Goal: Task Accomplishment & Management: Manage account settings

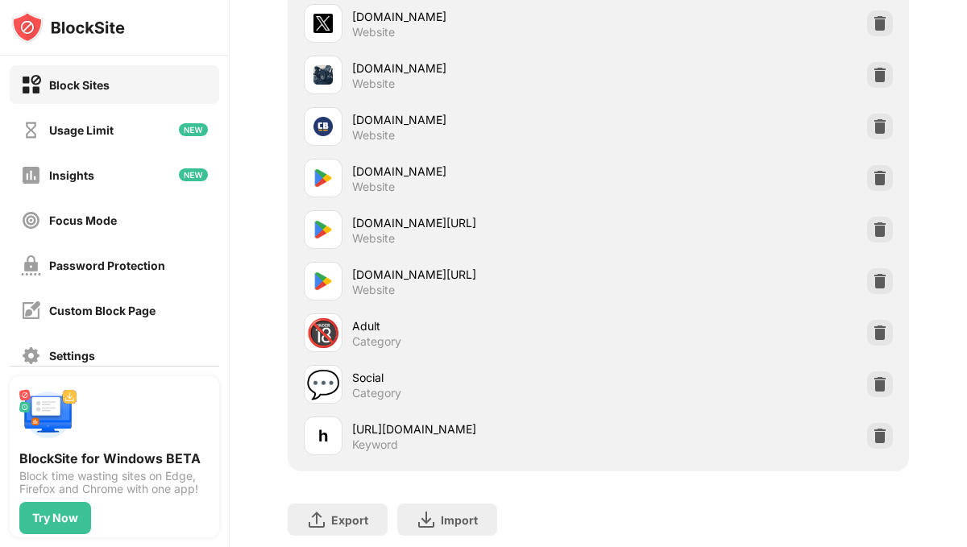
scroll to position [753, 0]
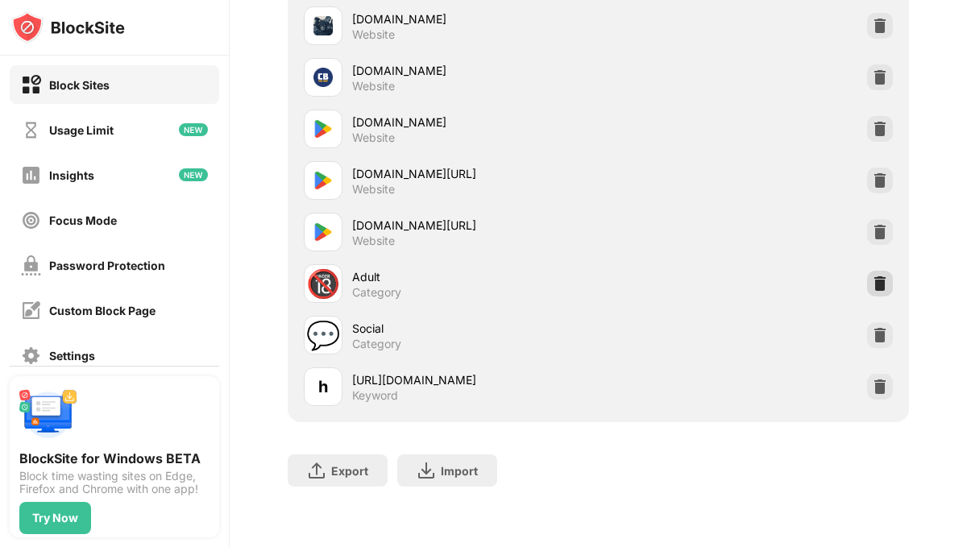
click at [880, 291] on div at bounding box center [880, 284] width 26 height 26
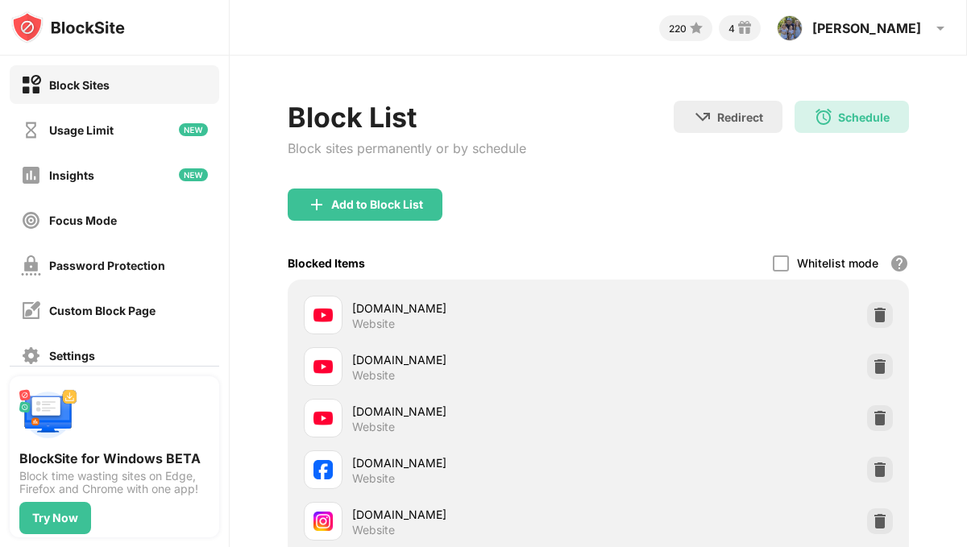
scroll to position [2, 0]
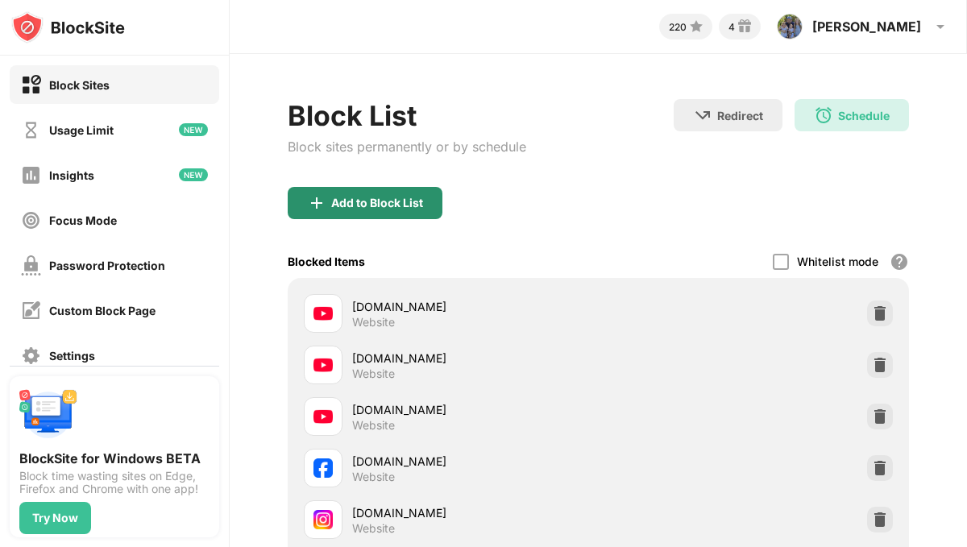
click at [403, 215] on div "Add to Block List" at bounding box center [365, 203] width 155 height 32
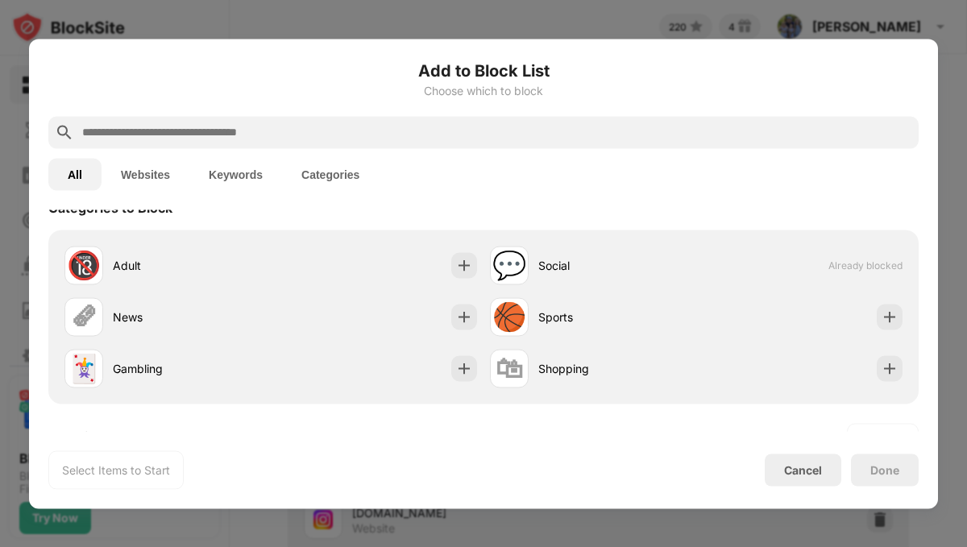
scroll to position [27, 0]
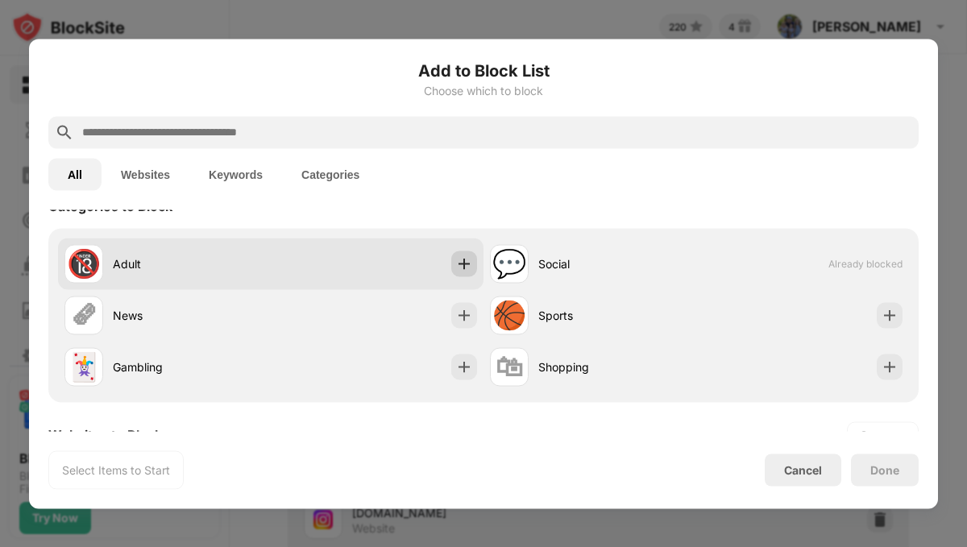
click at [461, 258] on img at bounding box center [464, 263] width 16 height 16
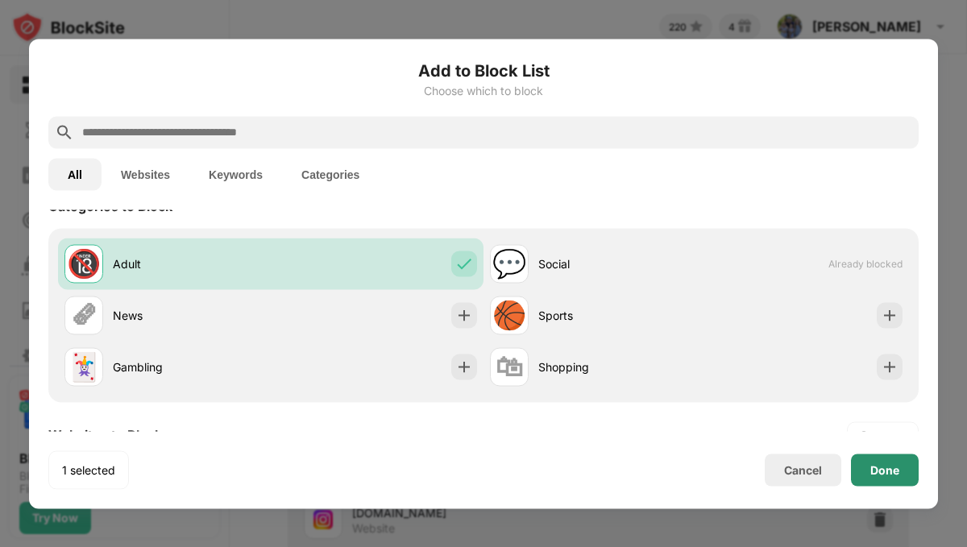
click at [884, 472] on div "Done" at bounding box center [884, 469] width 29 height 13
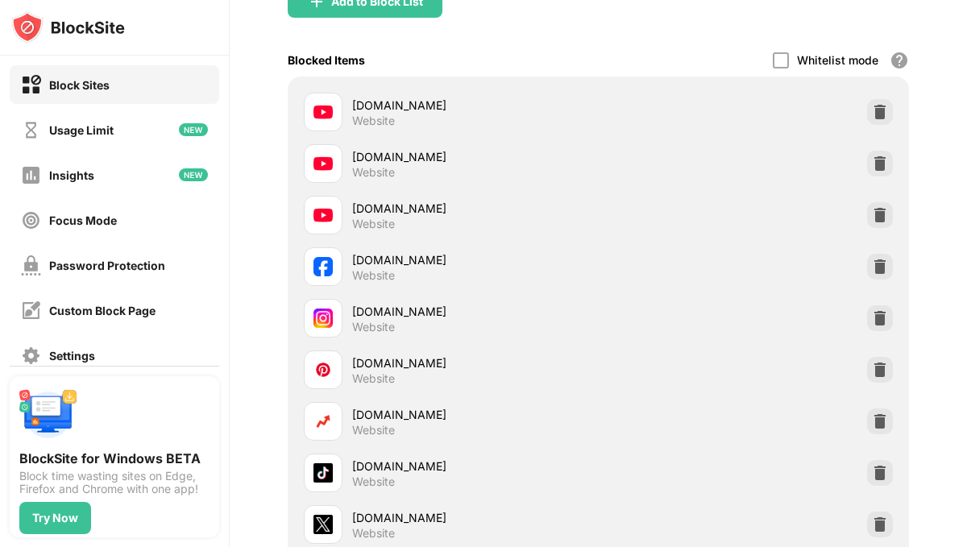
scroll to position [0, 0]
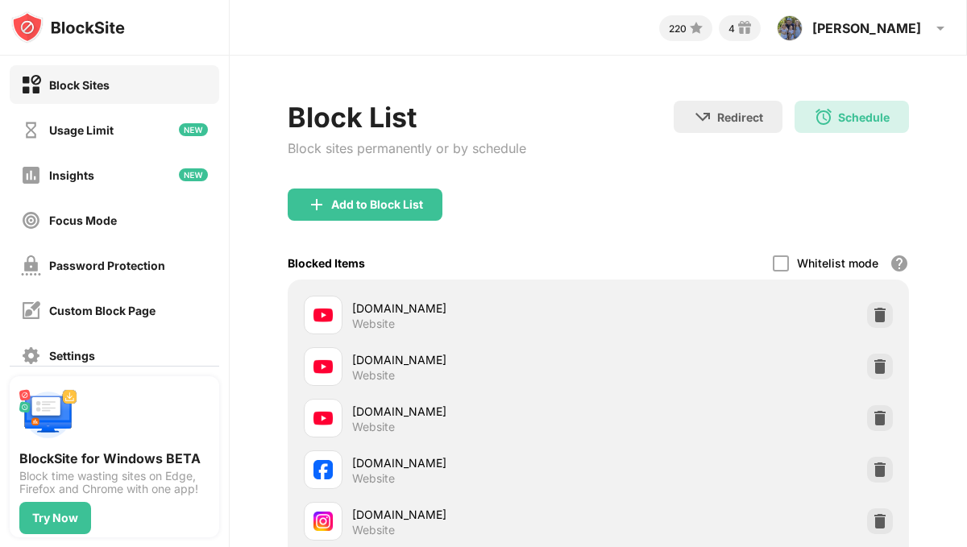
click at [120, 97] on div "Block Sites" at bounding box center [114, 84] width 209 height 39
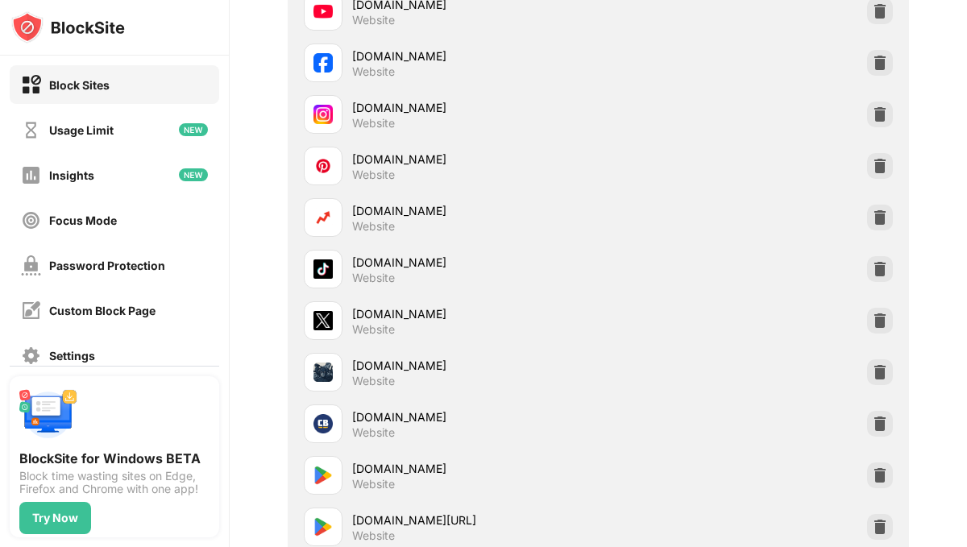
scroll to position [386, 0]
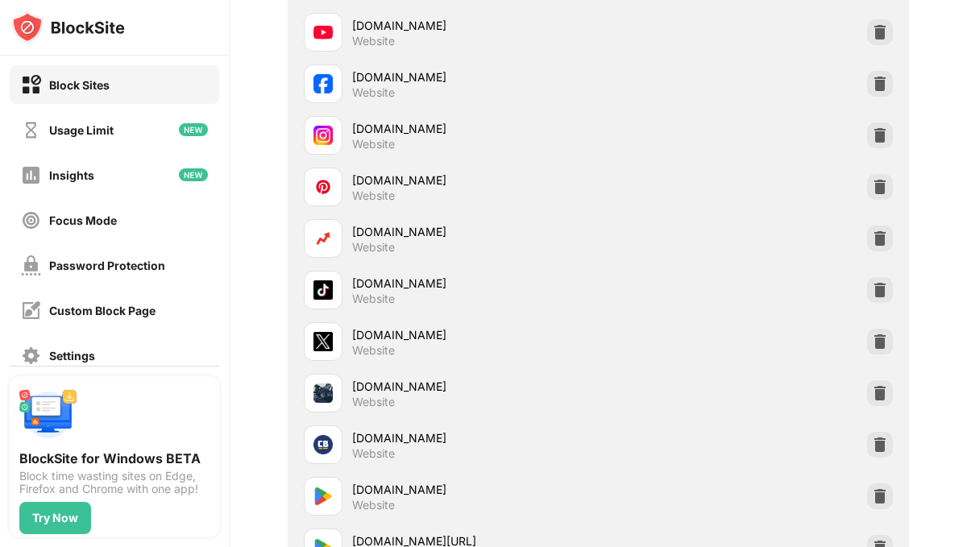
click at [675, 148] on div "[DOMAIN_NAME] Website" at bounding box center [598, 136] width 602 height 52
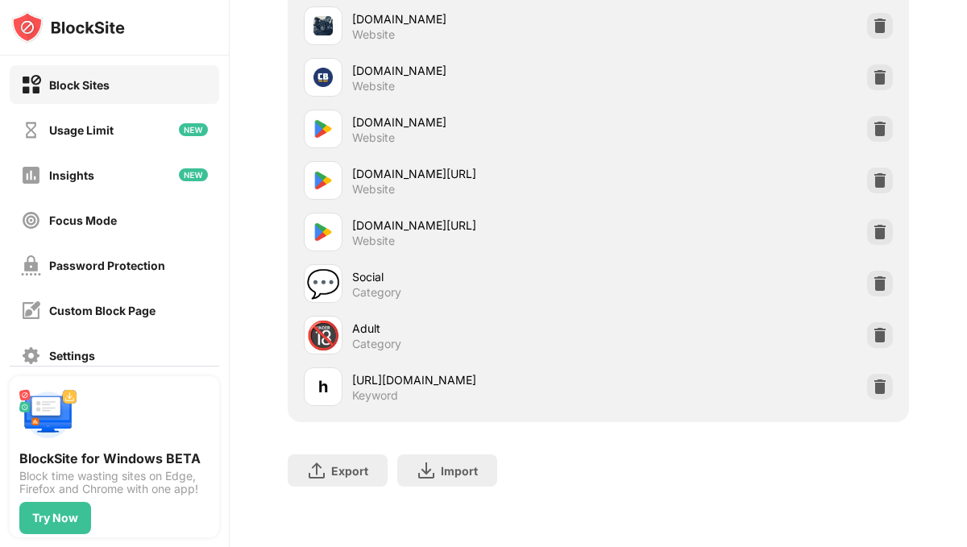
scroll to position [0, 0]
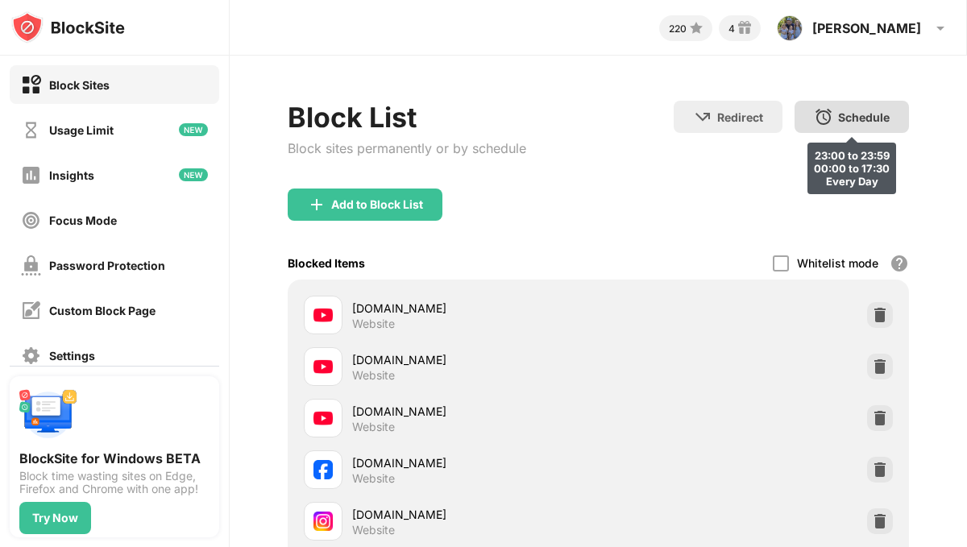
click at [875, 106] on div "Schedule 23:00 to 23:59 00:00 to 17:30 Every Day" at bounding box center [851, 117] width 114 height 32
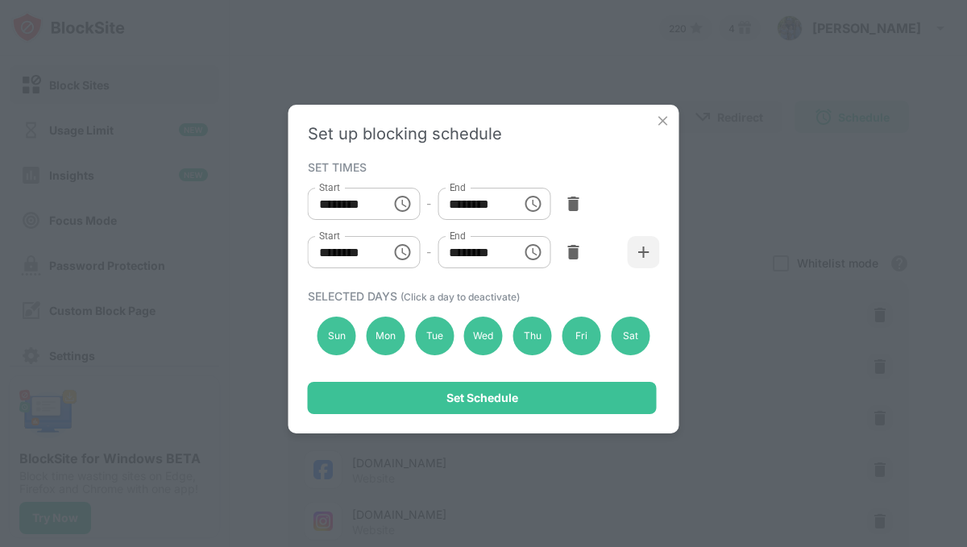
click at [665, 117] on img at bounding box center [663, 121] width 16 height 16
